Goal: Task Accomplishment & Management: Manage account settings

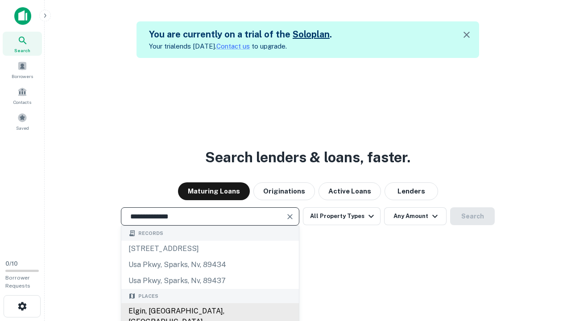
click at [210, 311] on div "Elgin, [GEOGRAPHIC_DATA], [GEOGRAPHIC_DATA]" at bounding box center [209, 316] width 177 height 27
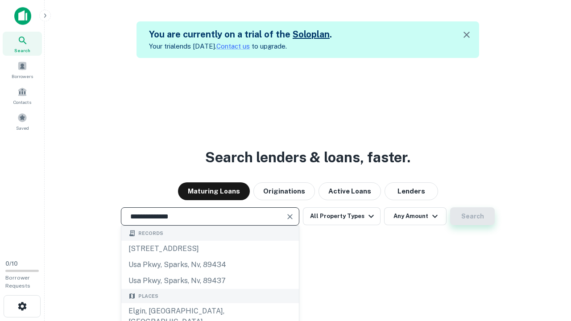
type input "**********"
click at [472, 216] on button "Search" at bounding box center [472, 216] width 45 height 18
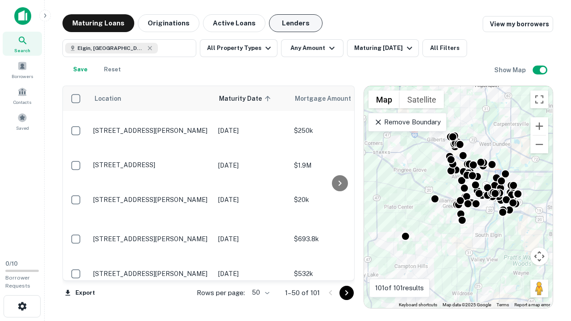
click at [296, 23] on button "Lenders" at bounding box center [295, 23] width 53 height 18
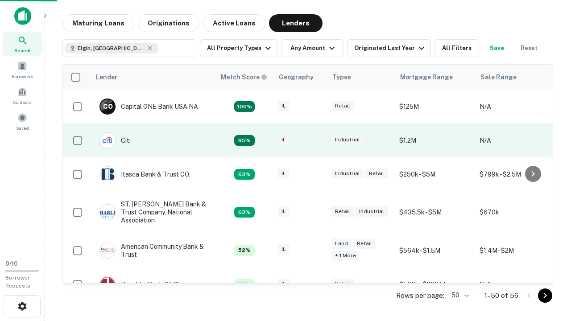
click at [316, 140] on div "IL" at bounding box center [300, 141] width 45 height 12
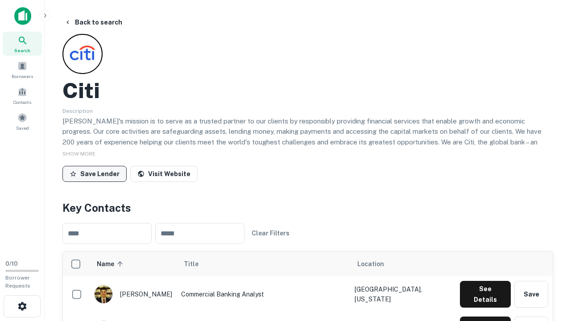
click at [94, 173] on button "Save Lender" at bounding box center [94, 174] width 64 height 16
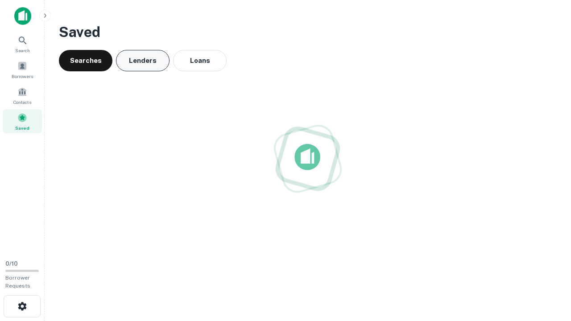
click at [143, 61] on button "Lenders" at bounding box center [142, 60] width 53 height 21
